Goal: Communication & Community: Share content

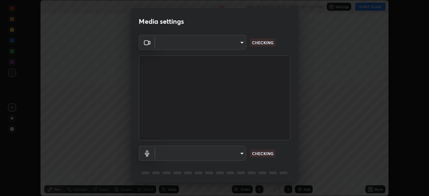
scroll to position [196, 429]
type input "8428e2be8a3e3f13974341e33778a08111258fb38798500ded61d344a6a8a77e"
click at [241, 155] on body "Erase all Biotechnology and it’s applications 3 Recording WAS SCHEDULED TO STAR…" at bounding box center [214, 98] width 429 height 196
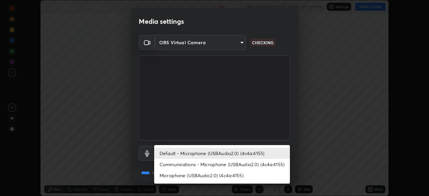
click at [204, 166] on li "Communications - Microphone (USBAudio2.0) (4c4a:4155)" at bounding box center [222, 164] width 136 height 11
type input "communications"
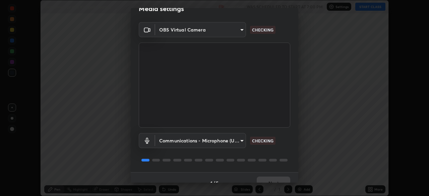
scroll to position [24, 0]
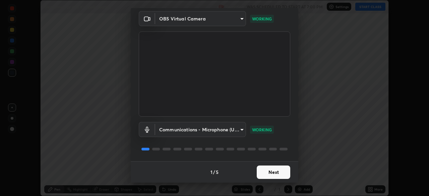
click at [266, 173] on button "Next" at bounding box center [274, 172] width 34 height 13
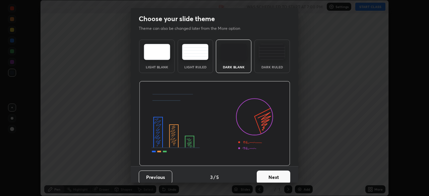
click at [269, 172] on button "Next" at bounding box center [274, 177] width 34 height 13
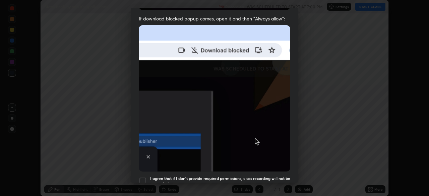
scroll to position [147, 0]
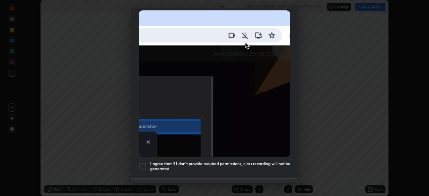
click at [142, 162] on div at bounding box center [143, 166] width 8 height 8
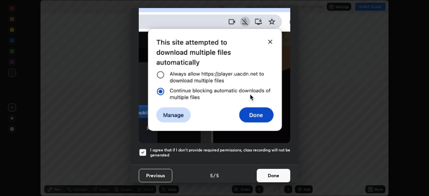
click at [264, 176] on button "Done" at bounding box center [274, 175] width 34 height 13
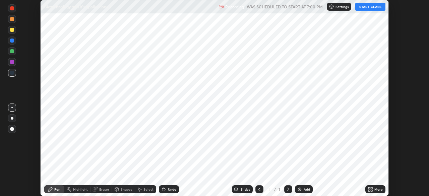
click at [362, 6] on button "START CLASS" at bounding box center [370, 7] width 30 height 8
click at [369, 188] on icon at bounding box center [369, 188] width 2 height 2
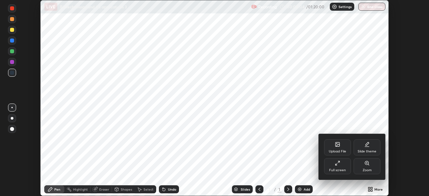
click at [335, 150] on div "Upload File" at bounding box center [337, 151] width 17 height 3
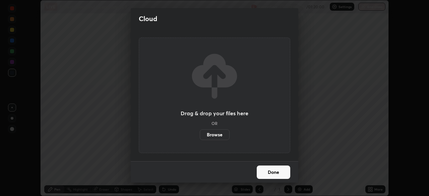
click at [206, 134] on label "Browse" at bounding box center [215, 134] width 30 height 11
click at [200, 134] on input "Browse" at bounding box center [200, 134] width 0 height 11
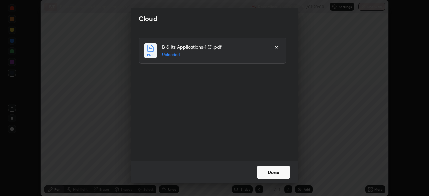
click at [266, 174] on button "Done" at bounding box center [274, 172] width 34 height 13
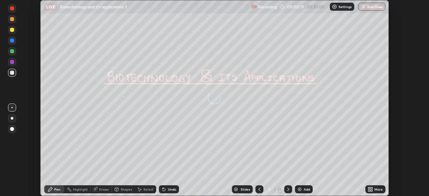
click at [259, 189] on icon at bounding box center [259, 189] width 5 height 5
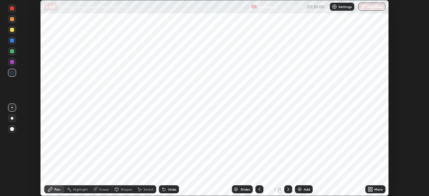
click at [280, 190] on div "21" at bounding box center [280, 189] width 4 height 6
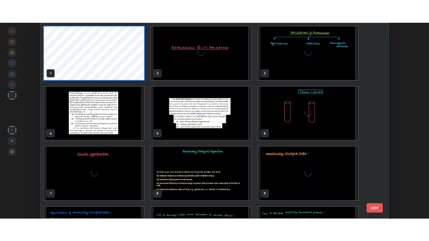
scroll to position [193, 345]
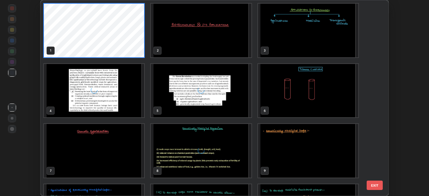
click at [215, 46] on img "grid" at bounding box center [201, 31] width 100 height 54
click at [216, 46] on img "grid" at bounding box center [201, 31] width 100 height 54
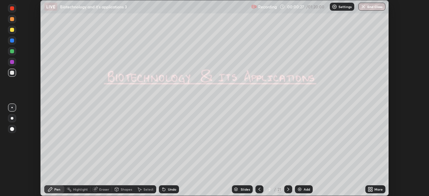
click at [371, 191] on icon at bounding box center [372, 191] width 2 height 2
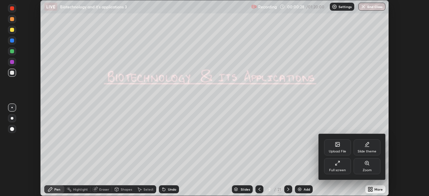
click at [341, 169] on div "Full screen" at bounding box center [337, 170] width 17 height 3
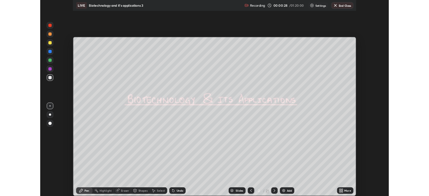
scroll to position [241, 429]
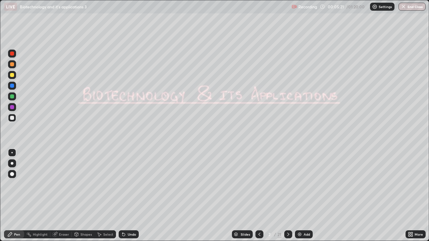
click at [289, 196] on div at bounding box center [288, 235] width 8 height 8
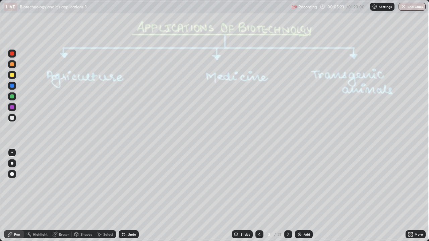
click at [288, 196] on icon at bounding box center [288, 234] width 5 height 5
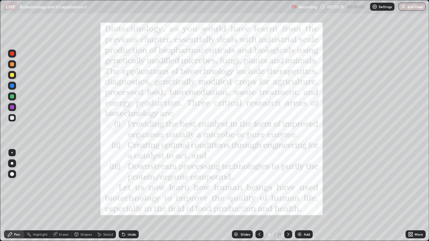
click at [288, 196] on icon at bounding box center [288, 234] width 5 height 5
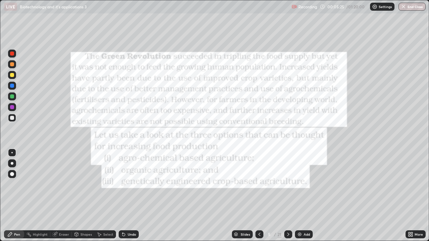
click at [287, 196] on icon at bounding box center [288, 234] width 5 height 5
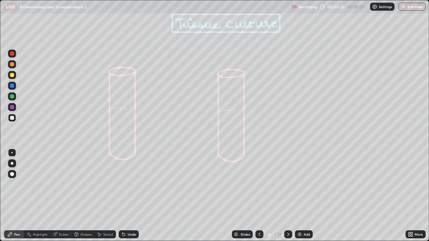
click at [287, 196] on icon at bounding box center [288, 234] width 5 height 5
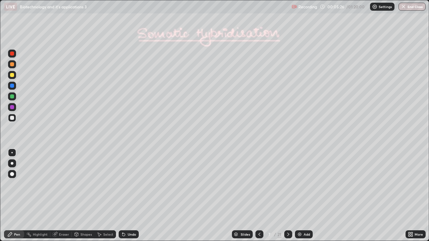
click at [288, 196] on icon at bounding box center [288, 234] width 5 height 5
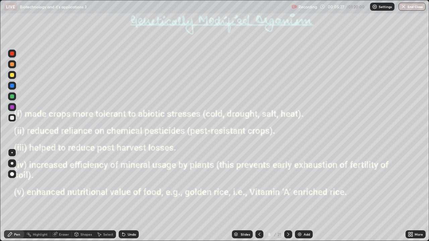
click at [255, 196] on div at bounding box center [259, 235] width 8 height 8
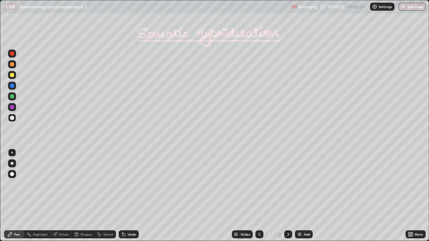
click at [257, 196] on icon at bounding box center [259, 234] width 5 height 5
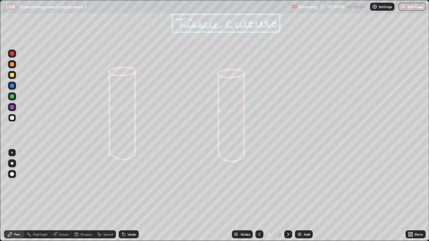
click at [288, 196] on icon at bounding box center [288, 234] width 5 height 5
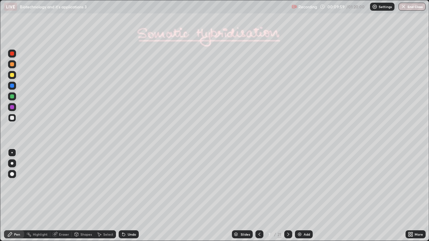
click at [288, 196] on icon at bounding box center [288, 234] width 5 height 5
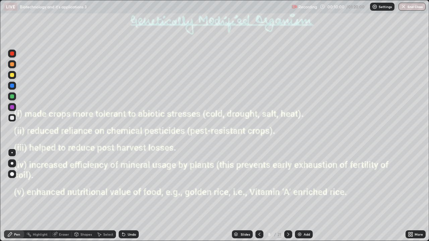
click at [288, 196] on icon at bounding box center [288, 234] width 5 height 5
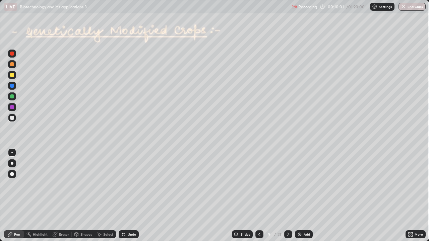
click at [288, 196] on div at bounding box center [288, 234] width 8 height 13
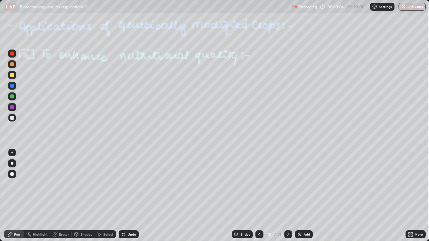
click at [286, 196] on div at bounding box center [288, 234] width 8 height 13
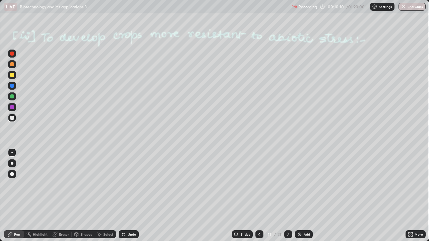
click at [288, 196] on icon at bounding box center [288, 234] width 5 height 5
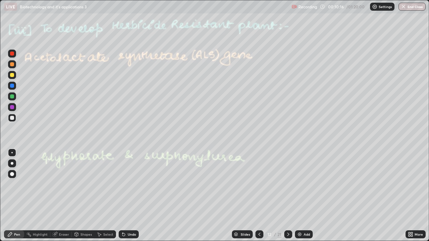
click at [288, 196] on div at bounding box center [288, 235] width 8 height 8
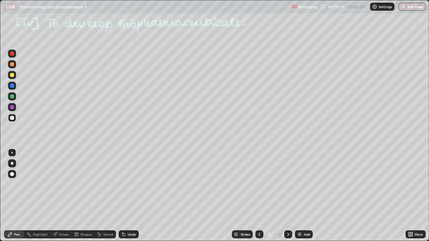
click at [288, 196] on icon at bounding box center [288, 234] width 5 height 5
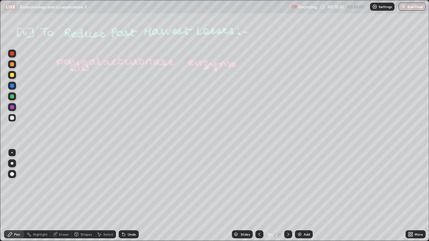
click at [260, 196] on icon at bounding box center [259, 234] width 5 height 5
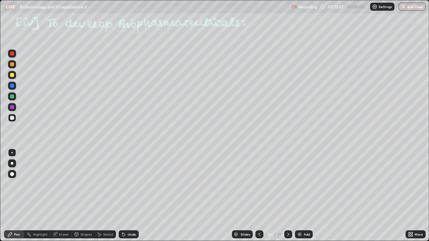
click at [288, 196] on icon at bounding box center [288, 234] width 5 height 5
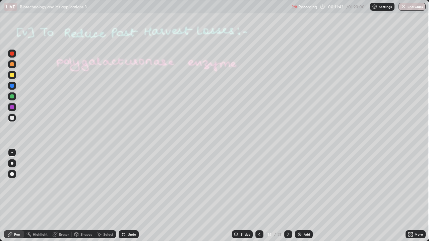
click at [10, 167] on div at bounding box center [12, 164] width 8 height 8
click at [11, 76] on div at bounding box center [12, 75] width 4 height 4
click at [122, 196] on icon at bounding box center [123, 235] width 3 height 3
click at [123, 196] on icon at bounding box center [123, 235] width 3 height 3
click at [124, 196] on icon at bounding box center [123, 235] width 3 height 3
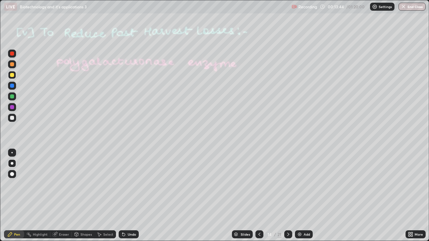
click at [125, 196] on icon at bounding box center [123, 234] width 5 height 5
click at [288, 196] on icon at bounding box center [288, 234] width 5 height 5
click at [11, 87] on div at bounding box center [12, 86] width 4 height 4
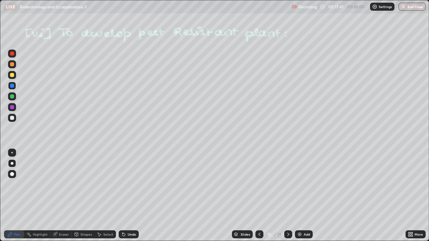
click at [12, 74] on div at bounding box center [12, 75] width 4 height 4
click at [11, 90] on div at bounding box center [12, 86] width 8 height 8
click at [124, 196] on icon at bounding box center [123, 234] width 5 height 5
click at [126, 196] on div "Undo" at bounding box center [129, 235] width 20 height 8
click at [288, 196] on icon at bounding box center [288, 234] width 5 height 5
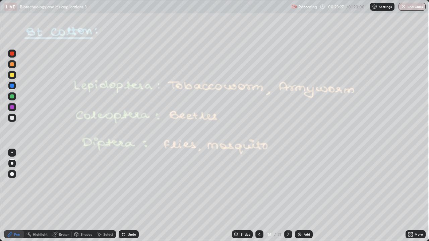
click at [13, 75] on div at bounding box center [12, 75] width 4 height 4
click at [124, 196] on icon at bounding box center [123, 234] width 5 height 5
click at [123, 196] on icon at bounding box center [123, 235] width 3 height 3
click at [125, 196] on icon at bounding box center [123, 234] width 5 height 5
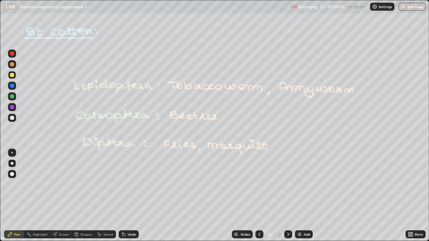
click at [125, 196] on icon at bounding box center [123, 234] width 5 height 5
click at [12, 118] on div at bounding box center [12, 118] width 4 height 4
click at [288, 196] on icon at bounding box center [288, 234] width 2 height 3
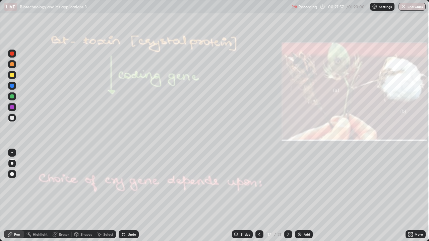
click at [122, 196] on icon at bounding box center [123, 235] width 3 height 3
click at [125, 196] on icon at bounding box center [123, 234] width 5 height 5
click at [13, 110] on div at bounding box center [12, 107] width 8 height 8
click at [12, 119] on div at bounding box center [12, 118] width 4 height 4
click at [11, 87] on div at bounding box center [12, 86] width 4 height 4
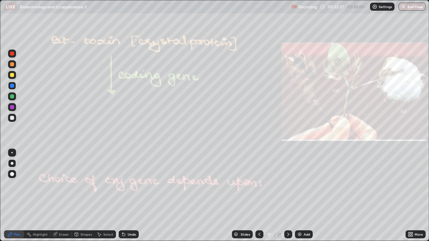
click at [288, 196] on icon at bounding box center [288, 234] width 5 height 5
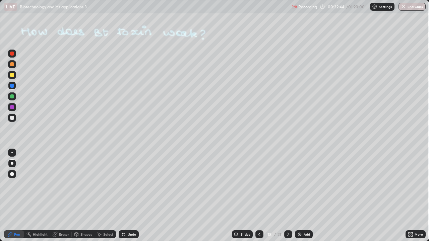
click at [13, 76] on div at bounding box center [12, 75] width 4 height 4
click at [122, 196] on icon at bounding box center [122, 233] width 1 height 1
click at [10, 117] on div at bounding box center [12, 118] width 4 height 4
click at [12, 153] on div at bounding box center [11, 152] width 1 height 1
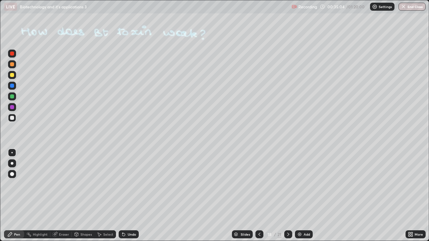
click at [175, 196] on div "Slides 18 / 21 Add" at bounding box center [272, 234] width 267 height 13
click at [13, 88] on div at bounding box center [12, 86] width 8 height 8
click at [128, 196] on div "Undo" at bounding box center [132, 234] width 8 height 3
click at [12, 164] on div at bounding box center [12, 163] width 3 height 3
click at [13, 118] on div at bounding box center [12, 118] width 4 height 4
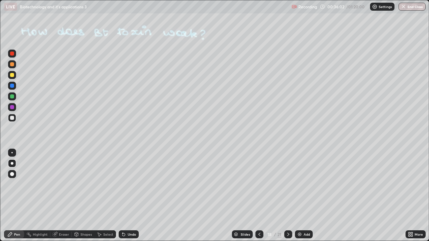
click at [12, 153] on div at bounding box center [11, 152] width 1 height 1
click at [126, 196] on div "Undo" at bounding box center [129, 235] width 20 height 8
click at [125, 196] on icon at bounding box center [123, 234] width 5 height 5
click at [126, 196] on div "Undo" at bounding box center [129, 235] width 20 height 8
click at [15, 164] on div at bounding box center [12, 164] width 8 height 8
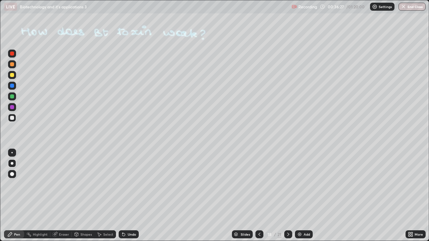
click at [15, 98] on div at bounding box center [12, 97] width 8 height 8
click at [13, 119] on div at bounding box center [12, 118] width 4 height 4
click at [12, 160] on div at bounding box center [12, 164] width 8 height 8
click at [12, 153] on div at bounding box center [11, 152] width 1 height 1
click at [11, 163] on div at bounding box center [12, 163] width 3 height 3
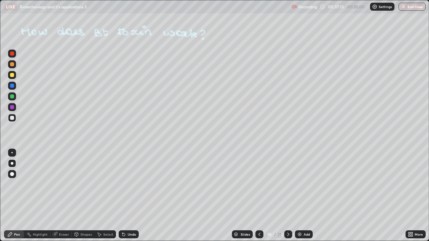
click at [12, 97] on div at bounding box center [12, 97] width 4 height 4
click at [15, 83] on div at bounding box center [12, 86] width 8 height 8
click at [14, 117] on div at bounding box center [12, 118] width 8 height 8
click at [12, 95] on div at bounding box center [12, 97] width 4 height 4
click at [14, 87] on div at bounding box center [12, 86] width 8 height 8
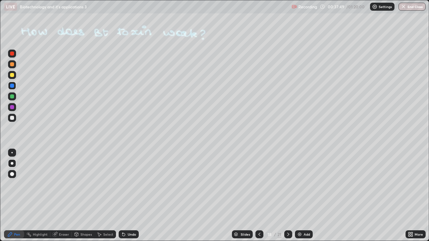
click at [12, 97] on div at bounding box center [12, 97] width 4 height 4
click at [288, 196] on icon at bounding box center [288, 234] width 5 height 5
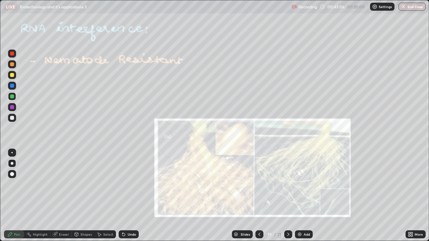
click at [11, 66] on div at bounding box center [12, 64] width 4 height 4
click at [13, 76] on div at bounding box center [12, 75] width 4 height 4
click at [125, 196] on icon at bounding box center [123, 234] width 5 height 5
click at [123, 196] on icon at bounding box center [123, 235] width 3 height 3
click at [125, 196] on div "Undo" at bounding box center [129, 235] width 20 height 8
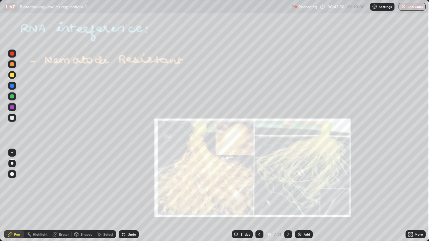
click at [124, 196] on icon at bounding box center [123, 234] width 5 height 5
click at [287, 196] on icon at bounding box center [288, 234] width 5 height 5
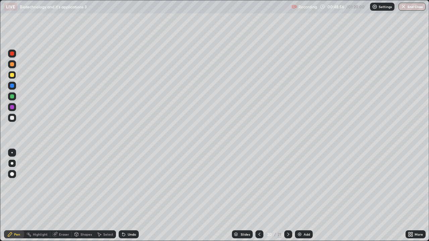
click at [81, 196] on div "Shapes" at bounding box center [83, 235] width 23 height 8
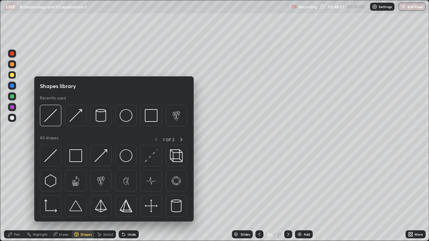
click at [15, 192] on div at bounding box center [12, 138] width 11 height 180
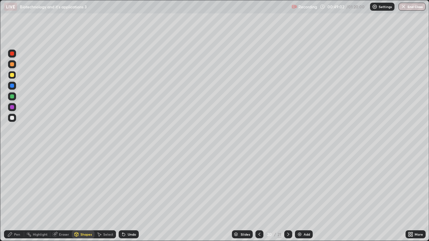
click at [11, 76] on div at bounding box center [12, 75] width 4 height 4
click at [125, 196] on icon at bounding box center [123, 234] width 5 height 5
click at [15, 196] on div "Pen" at bounding box center [17, 234] width 6 height 3
click at [12, 86] on div at bounding box center [12, 86] width 4 height 4
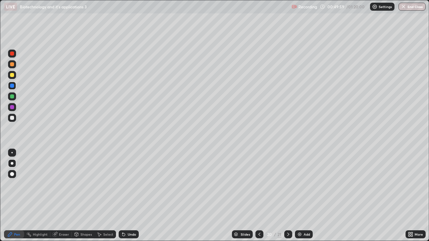
click at [122, 196] on icon at bounding box center [122, 233] width 1 height 1
click at [13, 74] on div at bounding box center [12, 75] width 4 height 4
click at [12, 99] on div at bounding box center [12, 97] width 8 height 8
click at [12, 153] on div at bounding box center [11, 152] width 1 height 1
click at [12, 64] on div at bounding box center [12, 64] width 4 height 4
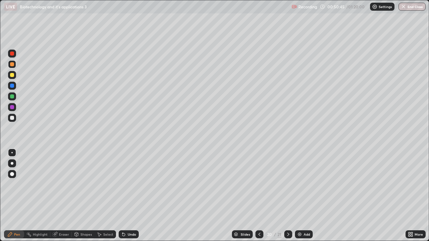
click at [12, 108] on div at bounding box center [12, 107] width 4 height 4
click at [59, 196] on div "Eraser" at bounding box center [64, 234] width 10 height 3
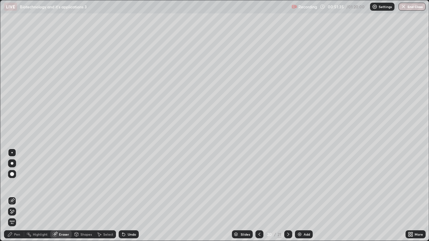
click at [16, 196] on div "Pen" at bounding box center [17, 234] width 6 height 3
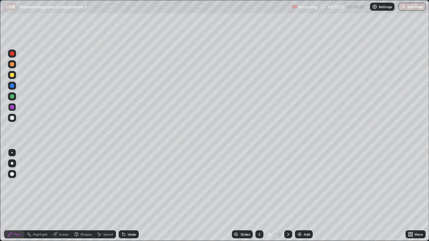
click at [13, 99] on div at bounding box center [12, 97] width 8 height 8
click at [12, 75] on div at bounding box center [12, 75] width 4 height 4
click at [12, 163] on div at bounding box center [12, 163] width 3 height 3
click at [12, 87] on div at bounding box center [12, 86] width 4 height 4
click at [78, 196] on icon at bounding box center [76, 234] width 5 height 5
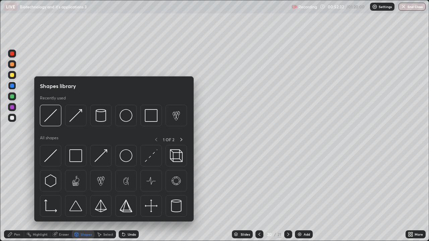
click at [59, 196] on div "Eraser" at bounding box center [60, 235] width 21 height 8
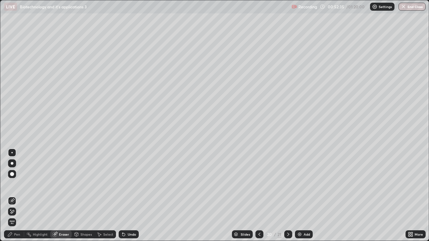
click at [15, 196] on div "Pen" at bounding box center [17, 234] width 6 height 3
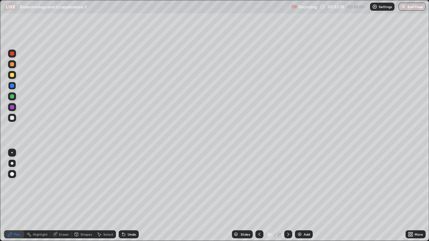
click at [10, 77] on div at bounding box center [12, 75] width 4 height 4
click at [12, 87] on div at bounding box center [12, 86] width 4 height 4
click at [102, 196] on div "Select" at bounding box center [105, 235] width 21 height 8
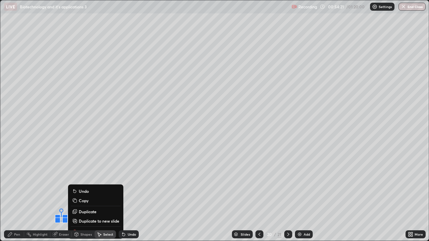
click at [75, 196] on div "Shapes" at bounding box center [83, 235] width 23 height 8
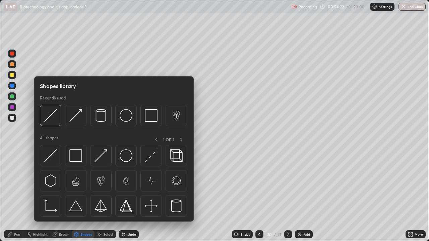
click at [72, 196] on div "Shapes" at bounding box center [83, 234] width 23 height 13
click at [54, 196] on icon at bounding box center [55, 235] width 4 height 4
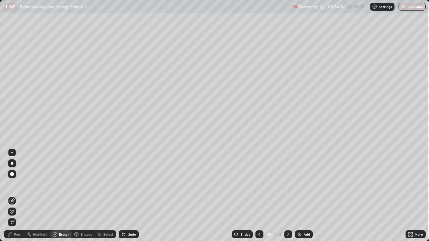
click at [17, 196] on div "Pen" at bounding box center [17, 234] width 6 height 3
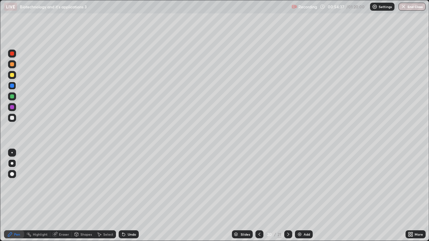
click at [12, 75] on div at bounding box center [12, 75] width 4 height 4
click at [122, 196] on icon at bounding box center [123, 235] width 3 height 3
click at [14, 98] on div at bounding box center [12, 97] width 4 height 4
click at [11, 87] on div at bounding box center [12, 86] width 4 height 4
click at [10, 118] on div at bounding box center [12, 118] width 4 height 4
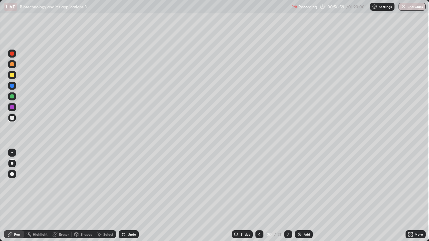
click at [102, 196] on div "Select" at bounding box center [105, 235] width 21 height 8
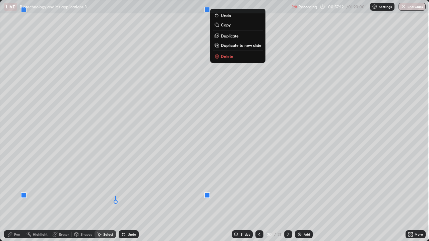
click at [260, 141] on div "0 ° Undo Copy Duplicate Duplicate to new slide Delete" at bounding box center [214, 120] width 428 height 241
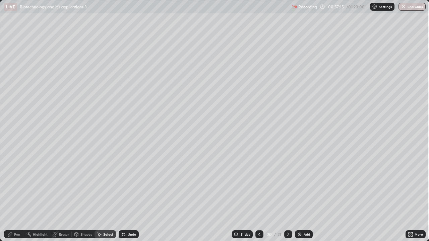
click at [61, 196] on div "Eraser" at bounding box center [60, 235] width 21 height 8
click at [13, 196] on div "Pen" at bounding box center [14, 235] width 20 height 8
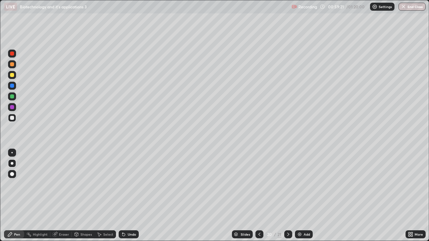
click at [11, 98] on div at bounding box center [12, 97] width 4 height 4
click at [12, 164] on div at bounding box center [12, 163] width 3 height 3
click at [12, 150] on div at bounding box center [12, 153] width 8 height 8
click at [12, 118] on div at bounding box center [12, 118] width 4 height 4
click at [12, 99] on div at bounding box center [12, 97] width 8 height 8
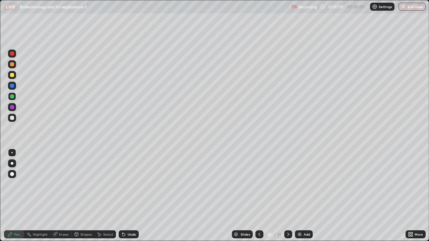
click at [12, 86] on div at bounding box center [12, 86] width 4 height 4
click at [11, 96] on div at bounding box center [12, 97] width 4 height 4
click at [12, 75] on div at bounding box center [12, 75] width 4 height 4
click at [14, 96] on div at bounding box center [12, 97] width 4 height 4
click at [10, 88] on div at bounding box center [12, 86] width 8 height 8
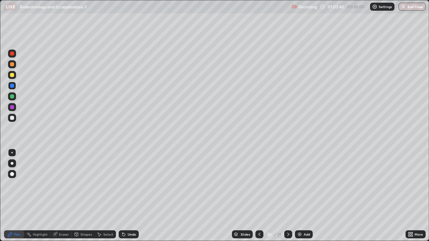
click at [9, 98] on div at bounding box center [12, 97] width 8 height 8
click at [12, 97] on div at bounding box center [12, 97] width 4 height 4
click at [289, 196] on icon at bounding box center [288, 234] width 5 height 5
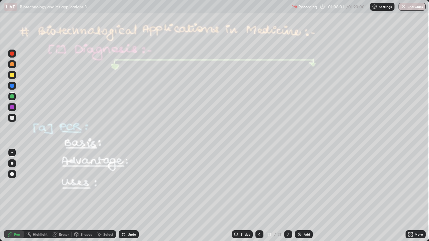
click at [12, 78] on div at bounding box center [12, 75] width 8 height 8
click at [11, 163] on div at bounding box center [12, 163] width 3 height 3
click at [13, 96] on div at bounding box center [12, 97] width 4 height 4
click at [12, 107] on div at bounding box center [12, 107] width 4 height 4
click at [12, 97] on div at bounding box center [12, 97] width 4 height 4
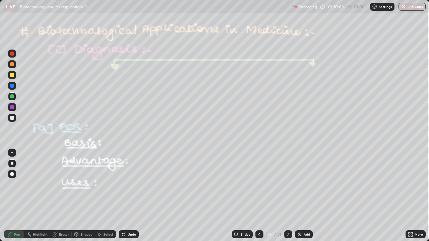
click at [123, 196] on icon at bounding box center [123, 235] width 3 height 3
click at [122, 196] on icon at bounding box center [123, 235] width 3 height 3
click at [122, 196] on icon at bounding box center [122, 233] width 1 height 1
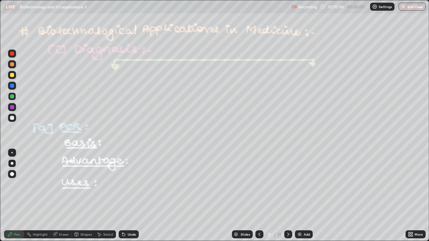
click at [13, 110] on div at bounding box center [12, 107] width 8 height 8
click at [402, 8] on img "button" at bounding box center [403, 6] width 5 height 5
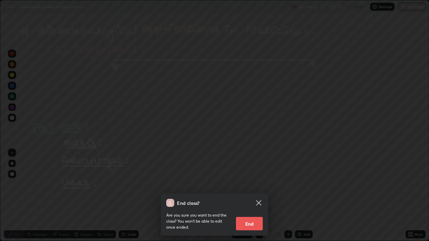
click at [256, 196] on button "End" at bounding box center [249, 223] width 27 height 13
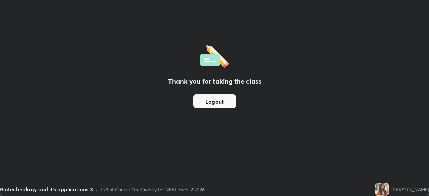
scroll to position [33332, 33099]
